Goal: Task Accomplishment & Management: Use online tool/utility

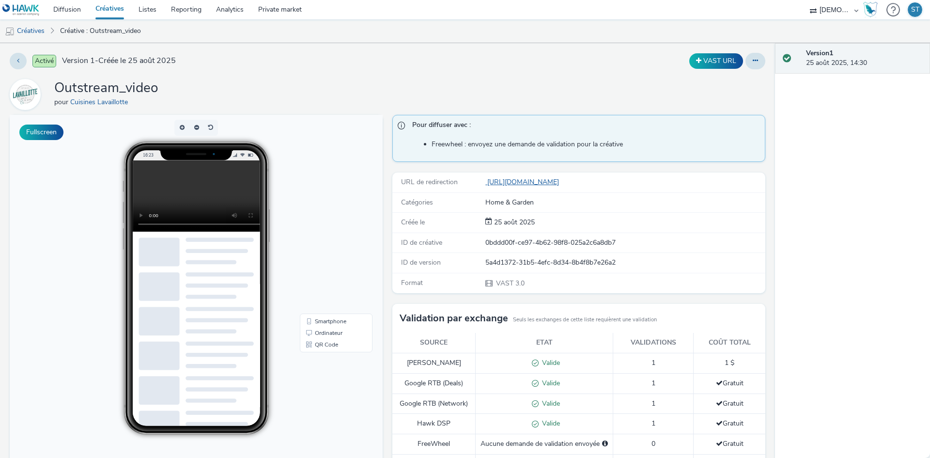
click at [552, 185] on link "[URL][DOMAIN_NAME]" at bounding box center [523, 181] width 77 height 9
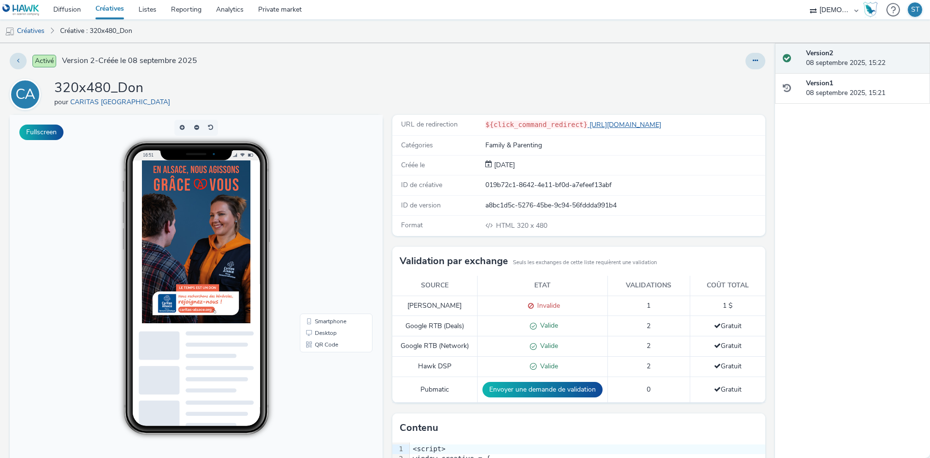
click at [620, 123] on link "https://www.caritas-alsace.org/?utm_source=ADN&utm_campaign=456897900&utm_mediu…" at bounding box center [626, 124] width 77 height 9
click at [68, 12] on link "Diffusion" at bounding box center [67, 9] width 42 height 19
click at [535, 306] on span "Invalide" at bounding box center [547, 305] width 26 height 9
click at [540, 308] on span "Invalide" at bounding box center [547, 305] width 26 height 9
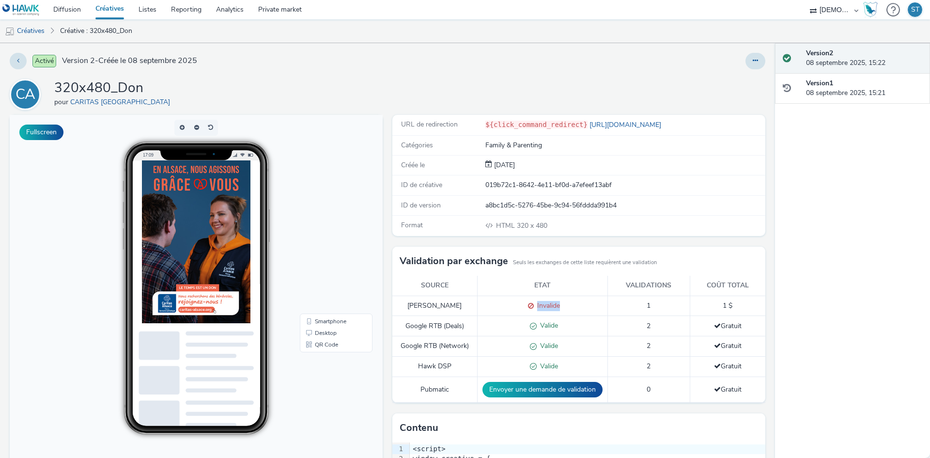
click at [540, 308] on span "Invalide" at bounding box center [547, 305] width 26 height 9
click at [131, 102] on div "pour CARITAS [GEOGRAPHIC_DATA]" at bounding box center [114, 102] width 120 height 10
